Goal: Transaction & Acquisition: Purchase product/service

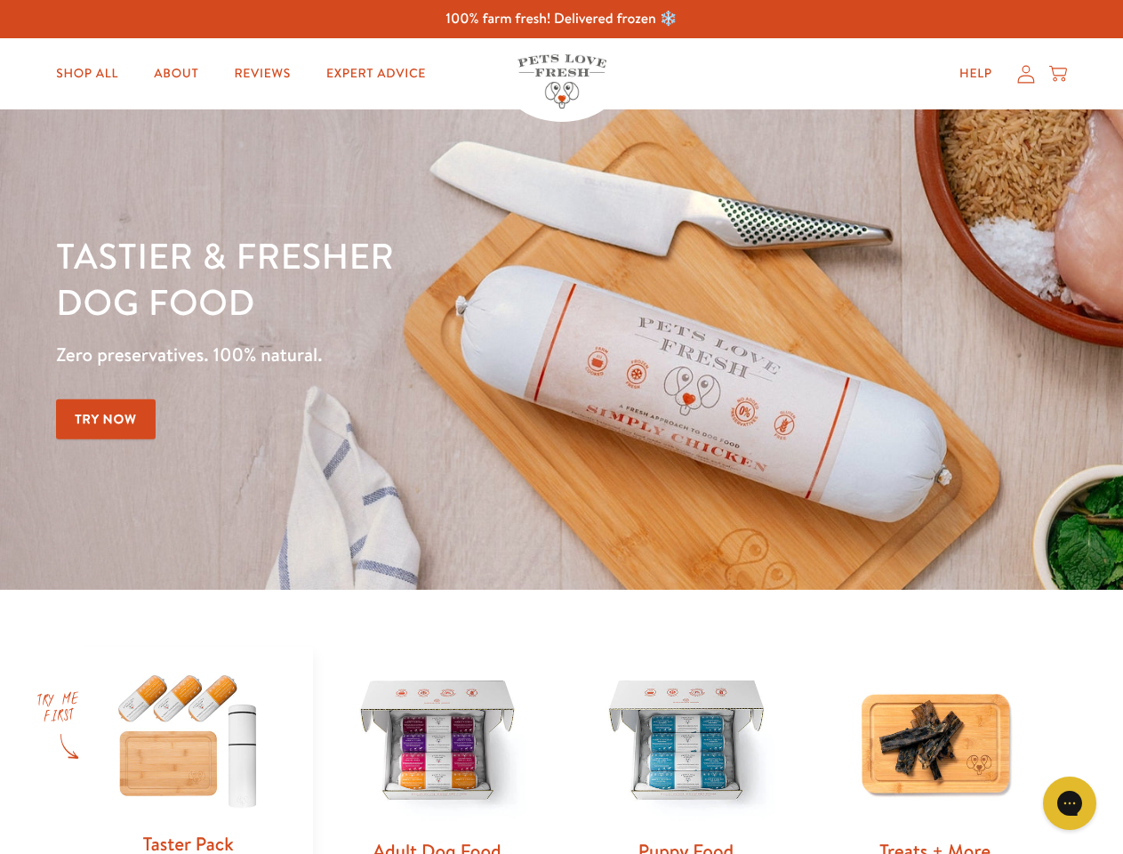
click at [561, 427] on div "Tastier & fresher dog food Zero preservatives. 100% natural. Try Now" at bounding box center [393, 349] width 674 height 235
click at [1070, 803] on icon "Gorgias live chat" at bounding box center [1069, 802] width 17 height 17
